Goal: Task Accomplishment & Management: Use online tool/utility

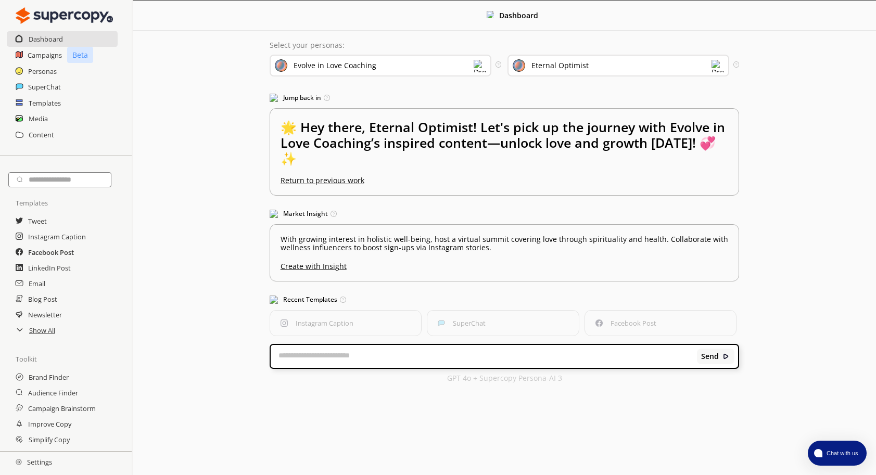
click at [55, 250] on h2 "Facebook Post" at bounding box center [51, 253] width 46 height 16
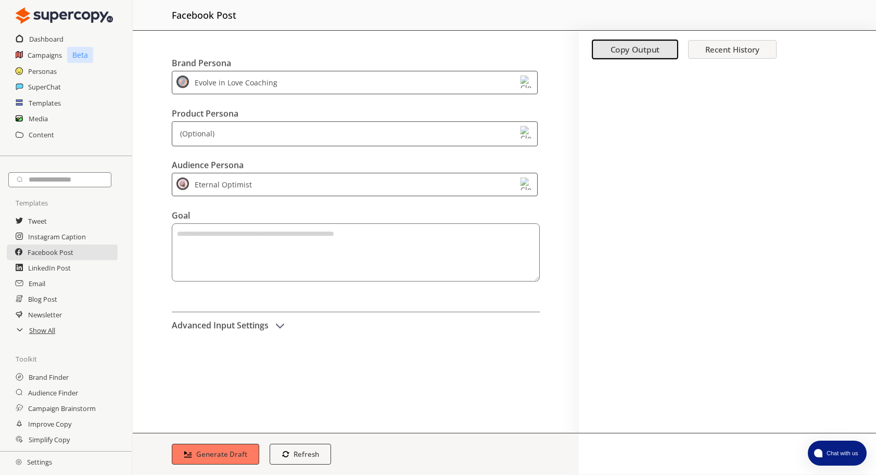
click at [380, 127] on div "(Optional)" at bounding box center [355, 122] width 366 height 25
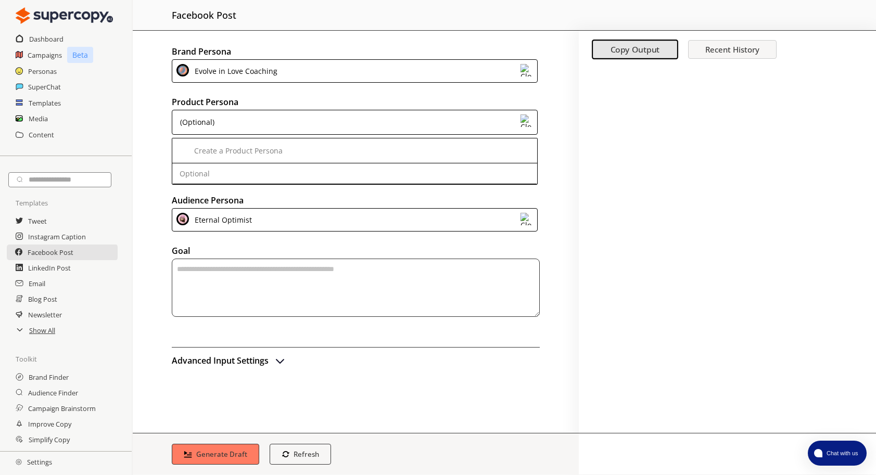
click at [388, 99] on h2 "Product Persona" at bounding box center [356, 102] width 368 height 16
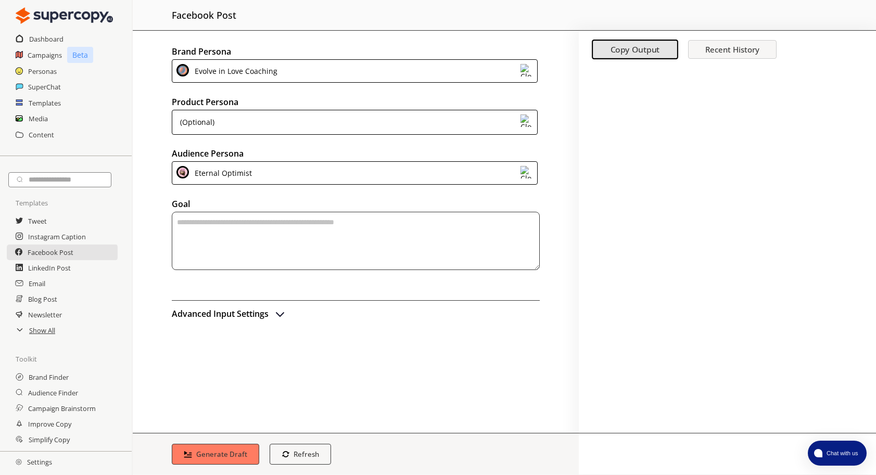
click at [402, 76] on div "Evolve in Love Coaching" at bounding box center [355, 70] width 366 height 23
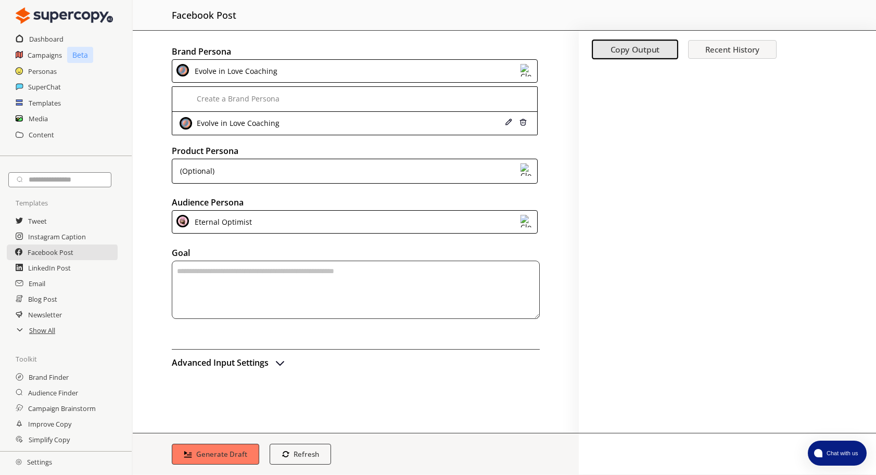
click at [403, 76] on div "Evolve in Love Coaching" at bounding box center [355, 70] width 366 height 23
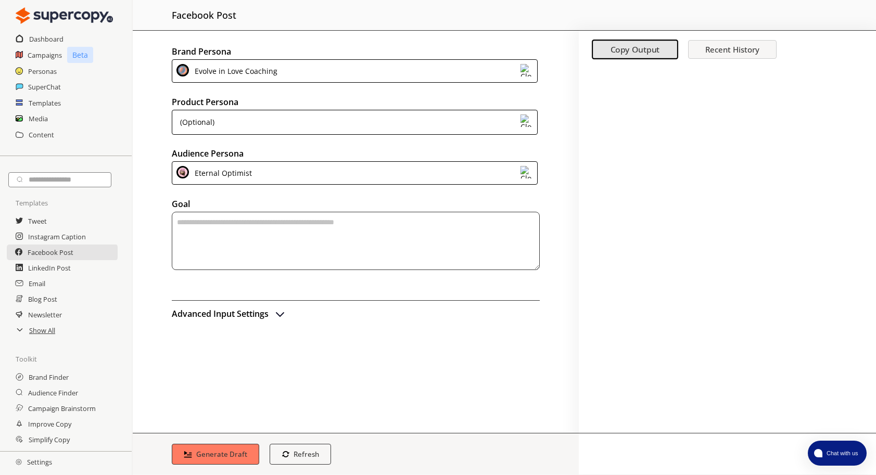
click at [287, 243] on textarea "textarea-textarea" at bounding box center [356, 241] width 368 height 58
type textarea "*"
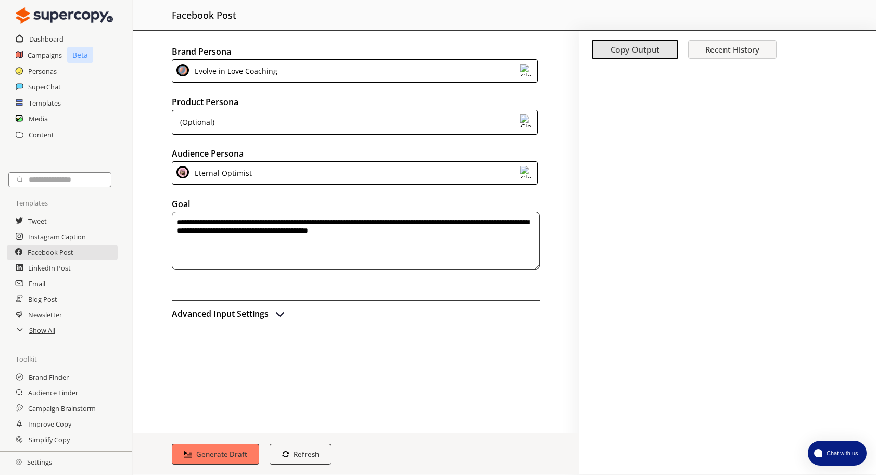
type textarea "**********"
click at [212, 438] on div "Generate Draft Refresh regenerate" at bounding box center [356, 454] width 446 height 42
click at [213, 445] on button "Generate Draft" at bounding box center [216, 455] width 92 height 22
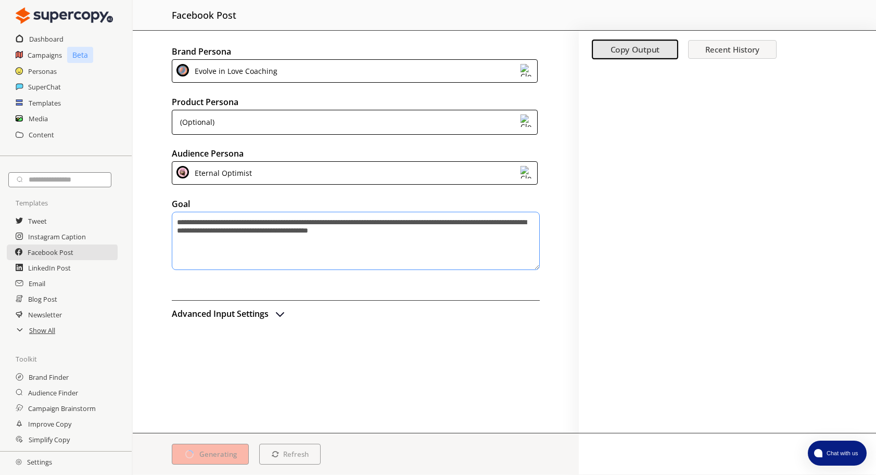
click at [525, 175] on img at bounding box center [527, 172] width 12 height 12
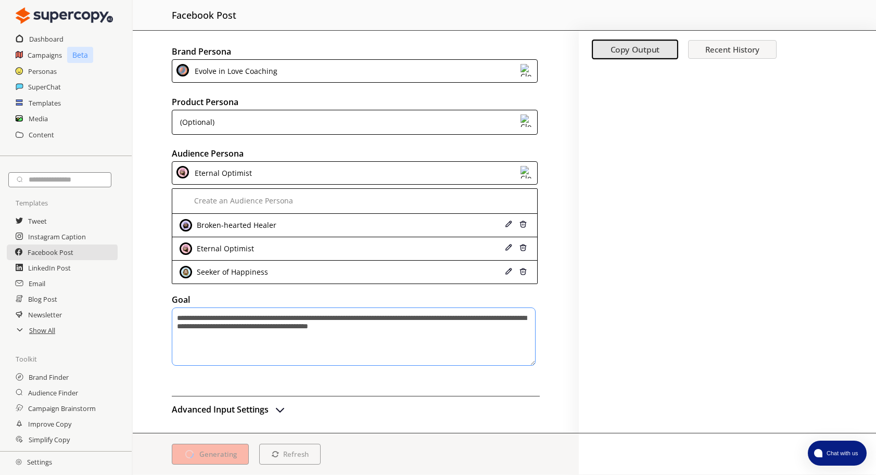
click at [525, 175] on img at bounding box center [527, 172] width 12 height 12
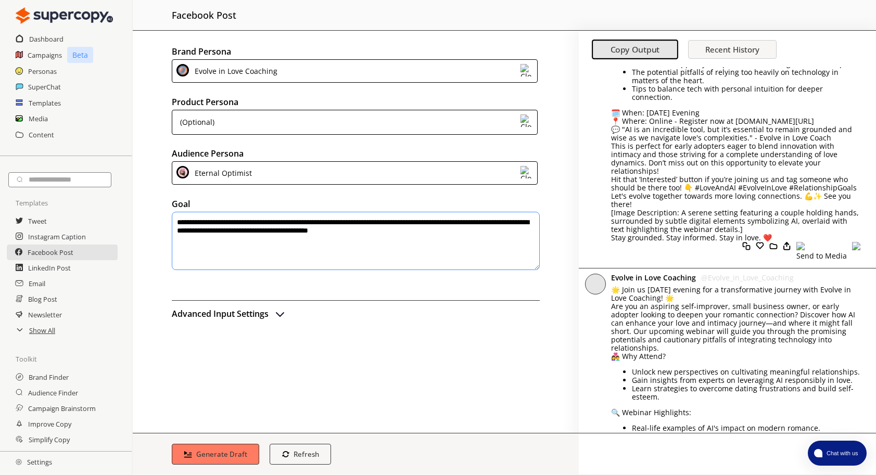
scroll to position [781, 0]
